Goal: Task Accomplishment & Management: Use online tool/utility

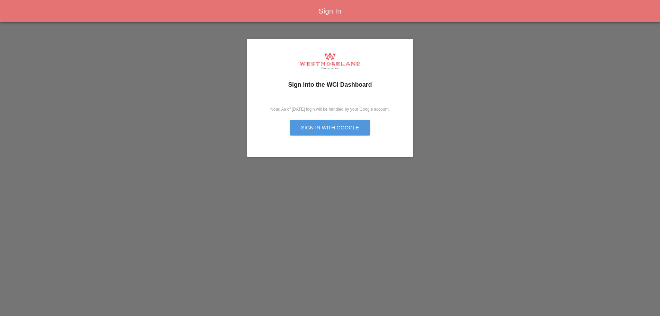
click at [305, 128] on div "Sign in with Google" at bounding box center [330, 128] width 58 height 8
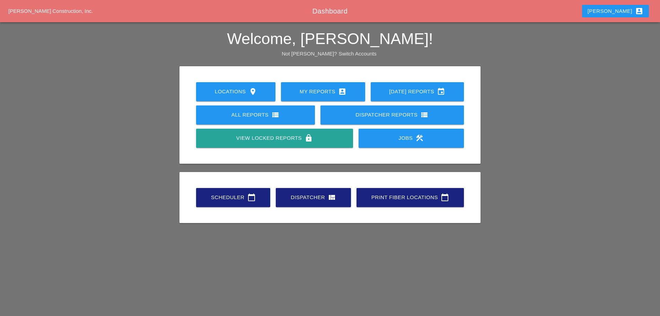
click at [246, 188] on link "Scheduler calendar_today" at bounding box center [233, 197] width 74 height 19
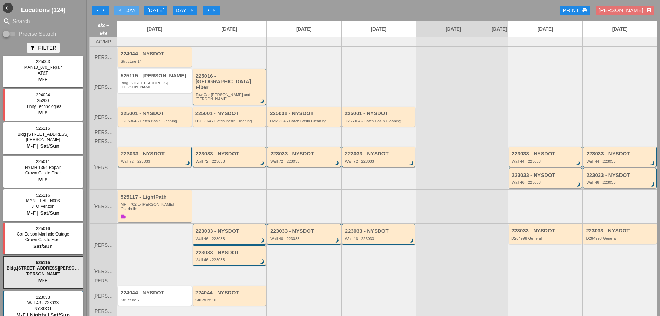
click at [124, 10] on div "arrow_left Day" at bounding box center [126, 11] width 19 height 8
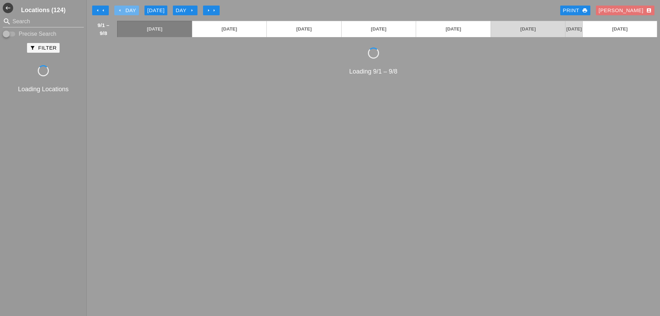
click at [124, 10] on div "arrow_left Day" at bounding box center [126, 11] width 19 height 8
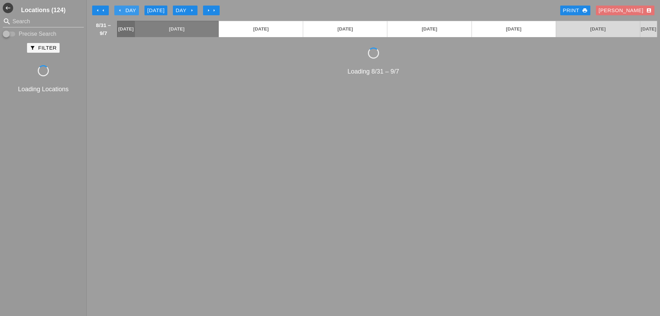
click at [124, 10] on div "arrow_left Day" at bounding box center [126, 11] width 19 height 8
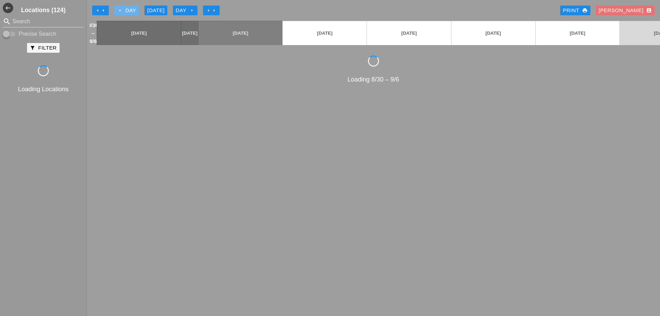
click at [124, 10] on div "arrow_left Day" at bounding box center [126, 11] width 19 height 8
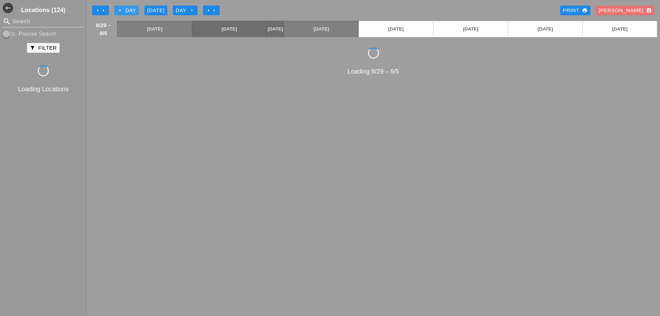
click at [124, 10] on div "arrow_left Day" at bounding box center [126, 11] width 19 height 8
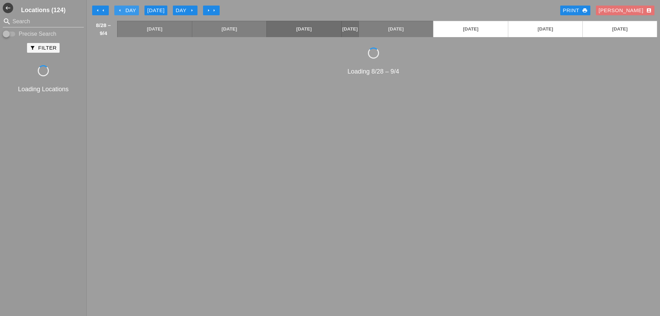
click at [124, 10] on div "arrow_left Day" at bounding box center [126, 11] width 19 height 8
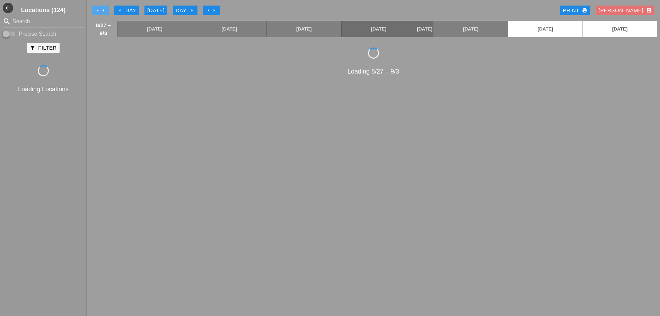
click at [102, 11] on icon "arrow_left" at bounding box center [103, 11] width 6 height 6
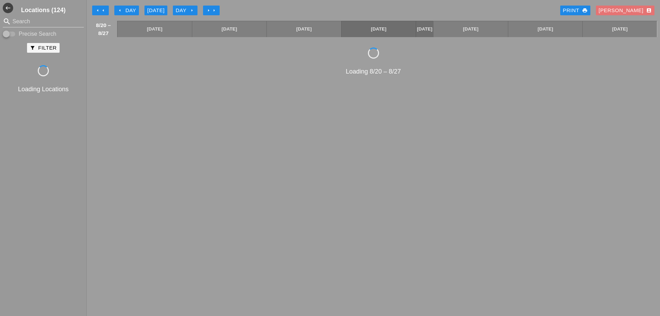
click at [120, 14] on div "arrow_left Day" at bounding box center [126, 11] width 19 height 8
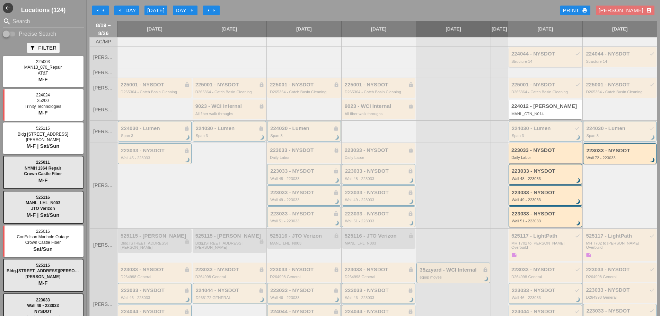
click at [539, 54] on div "224044 - NYSDOT check Structure 14" at bounding box center [546, 57] width 74 height 20
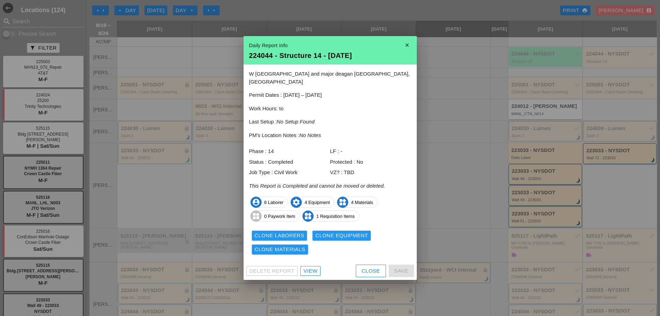
click at [368, 267] on div "Close" at bounding box center [371, 271] width 18 height 8
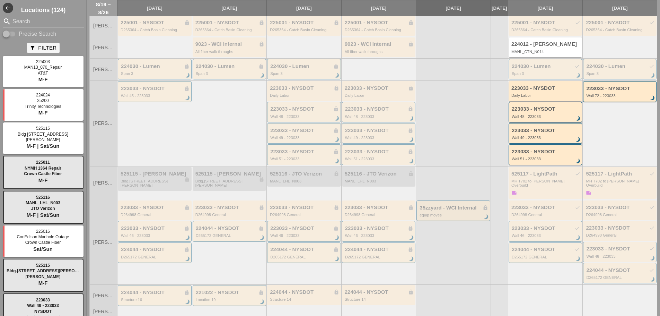
scroll to position [104, 0]
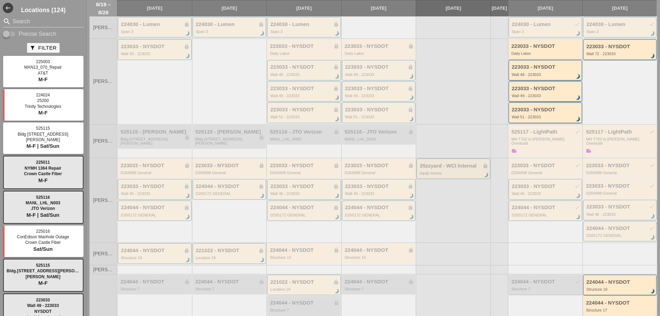
click at [520, 293] on div "224044 - NYSDOT check Structure 7" at bounding box center [546, 284] width 74 height 20
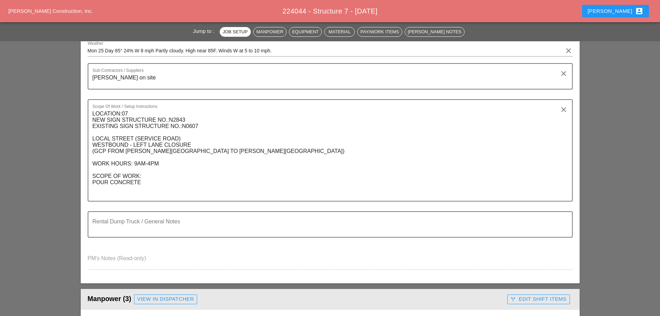
scroll to position [139, 0]
